Goal: Register for event/course

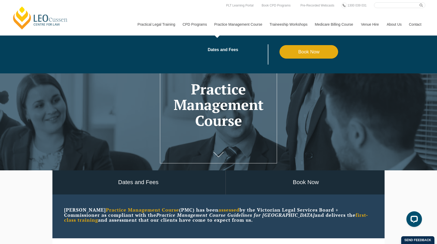
click at [244, 23] on link "Practice Management Course" at bounding box center [237, 24] width 55 height 22
click at [245, 21] on link "Practice Management Course" at bounding box center [237, 24] width 55 height 22
click at [233, 50] on link "Dates and Fees" at bounding box center [244, 50] width 72 height 4
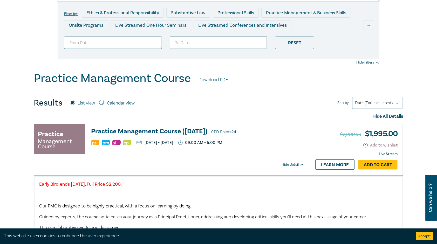
scroll to position [78, 0]
